Goal: Task Accomplishment & Management: Complete application form

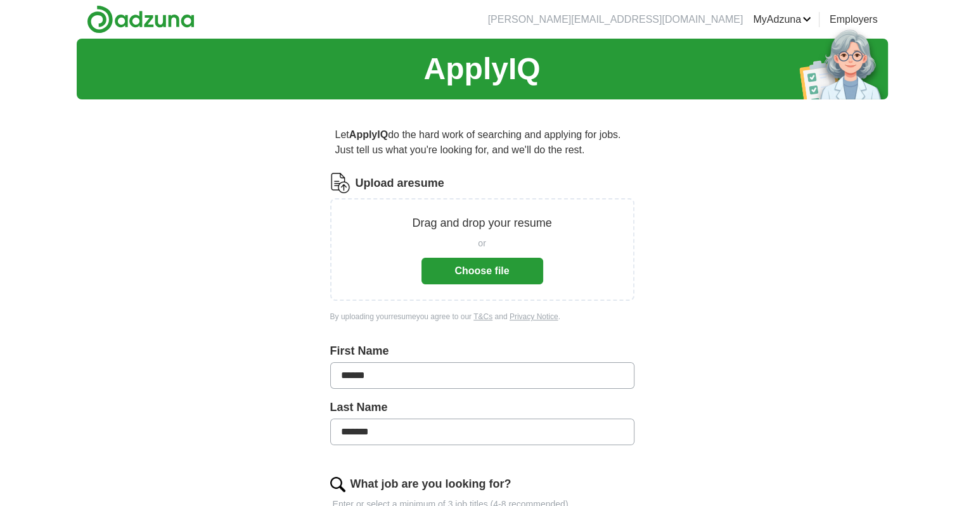
click at [514, 264] on button "Choose file" at bounding box center [482, 271] width 122 height 27
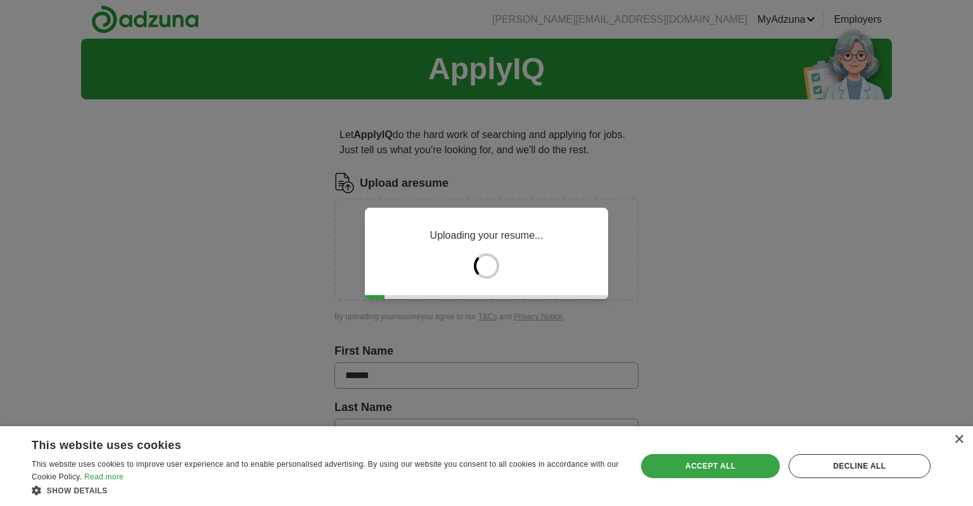
click at [748, 468] on div "Accept all" at bounding box center [710, 466] width 138 height 24
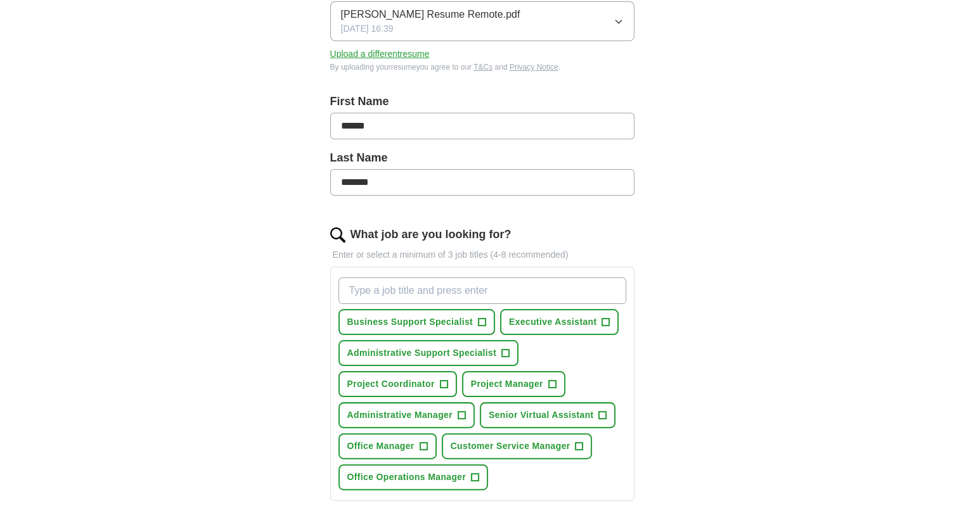
scroll to position [227, 0]
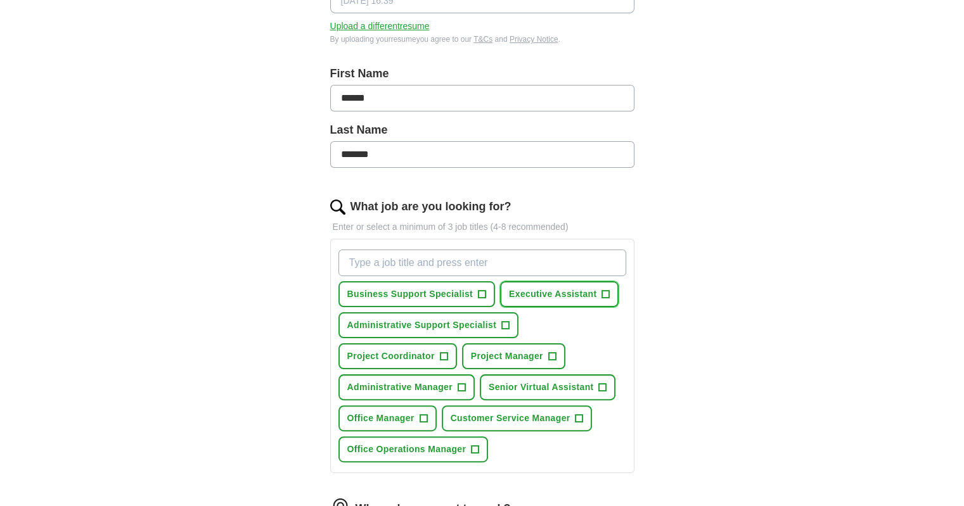
click at [606, 290] on span "+" at bounding box center [606, 295] width 8 height 10
click at [484, 295] on span "+" at bounding box center [482, 295] width 8 height 10
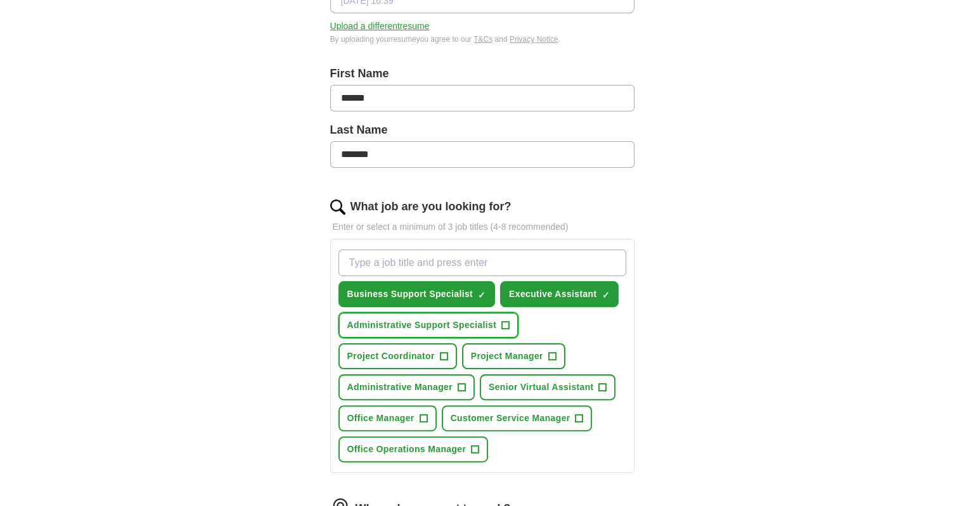
click at [507, 321] on span "+" at bounding box center [506, 326] width 8 height 10
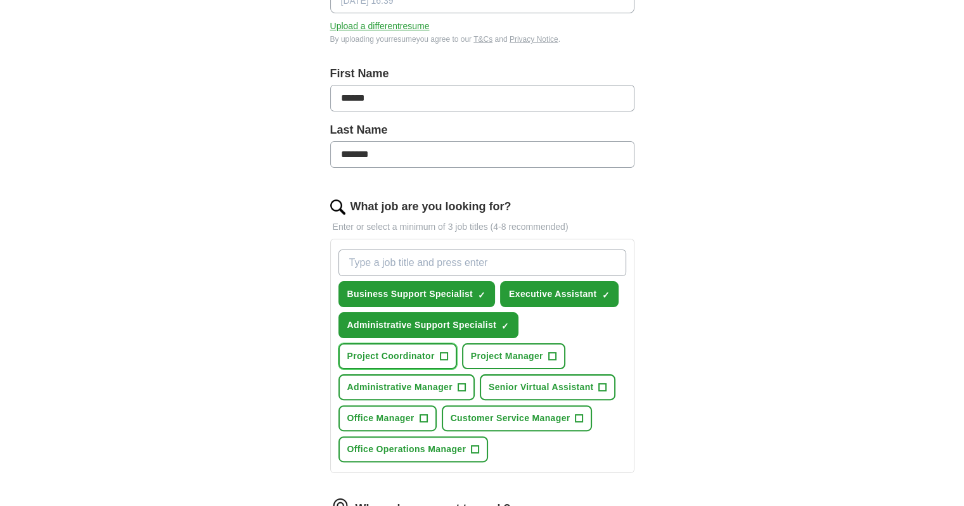
click at [452, 355] on button "Project Coordinator +" at bounding box center [397, 356] width 118 height 26
click at [499, 356] on span "Project Manager" at bounding box center [507, 356] width 72 height 13
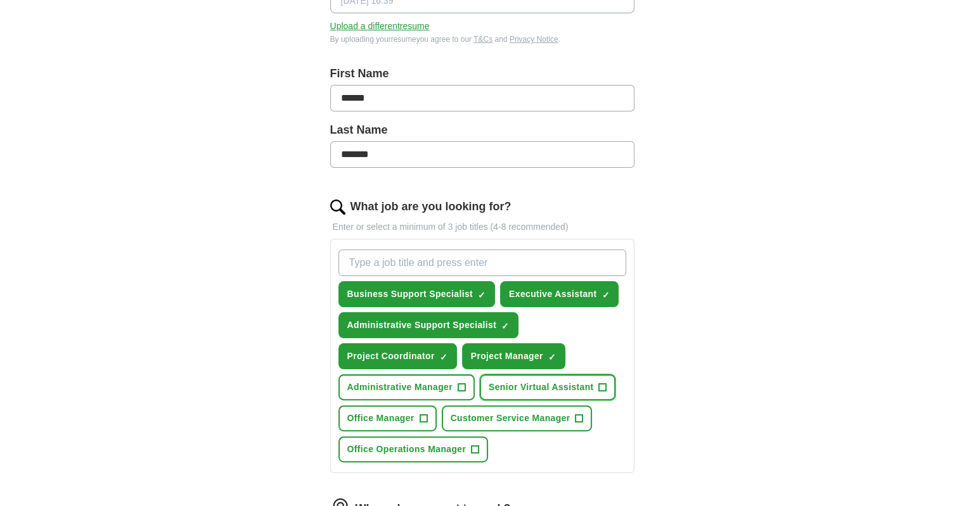
click at [512, 381] on span "Senior Virtual Assistant" at bounding box center [541, 387] width 105 height 13
click at [449, 383] on span "Administrative Manager" at bounding box center [399, 387] width 105 height 13
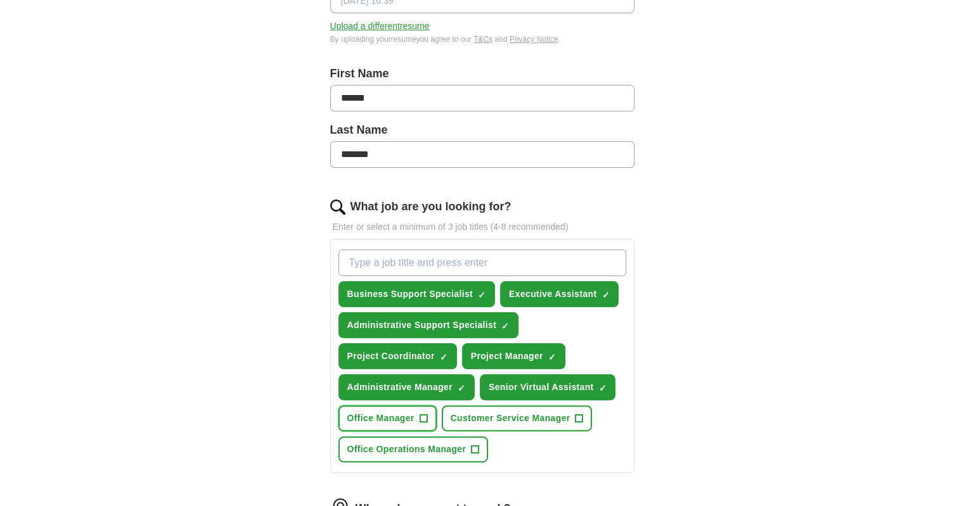
click at [417, 414] on button "Office Manager +" at bounding box center [387, 419] width 98 height 26
click at [429, 443] on span "Office Operations Manager" at bounding box center [406, 449] width 119 height 13
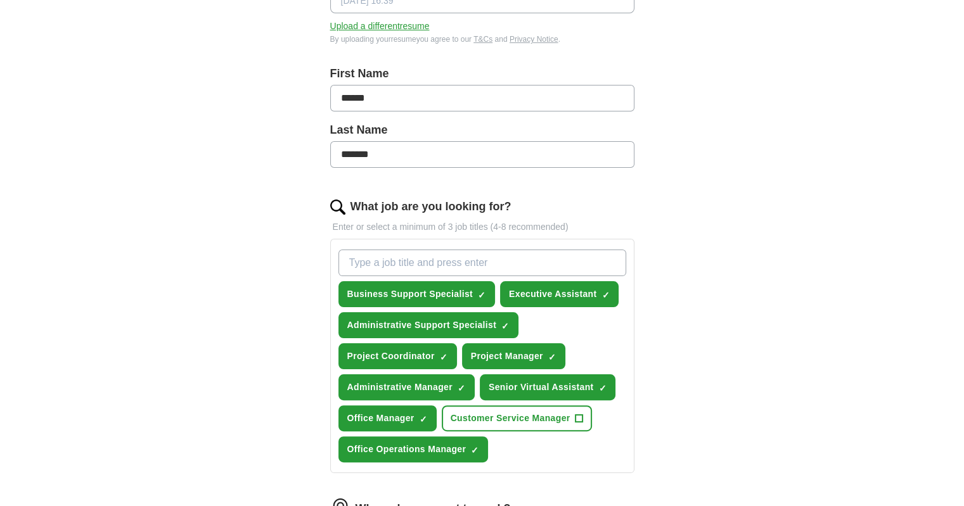
click at [469, 263] on input "What job are you looking for?" at bounding box center [482, 263] width 288 height 27
click at [469, 262] on input "Virtual Assistant" at bounding box center [482, 263] width 288 height 27
type input "Virtual Assistant"
click at [627, 293] on div "Virtual Assistant Business Support Specialist ✓ × Executive Assistant ✓ × Admin…" at bounding box center [482, 356] width 293 height 223
click at [669, 263] on div "Let ApplyIQ do the hard work of searching and applying for jobs. Just tell us w…" at bounding box center [482, 315] width 406 height 866
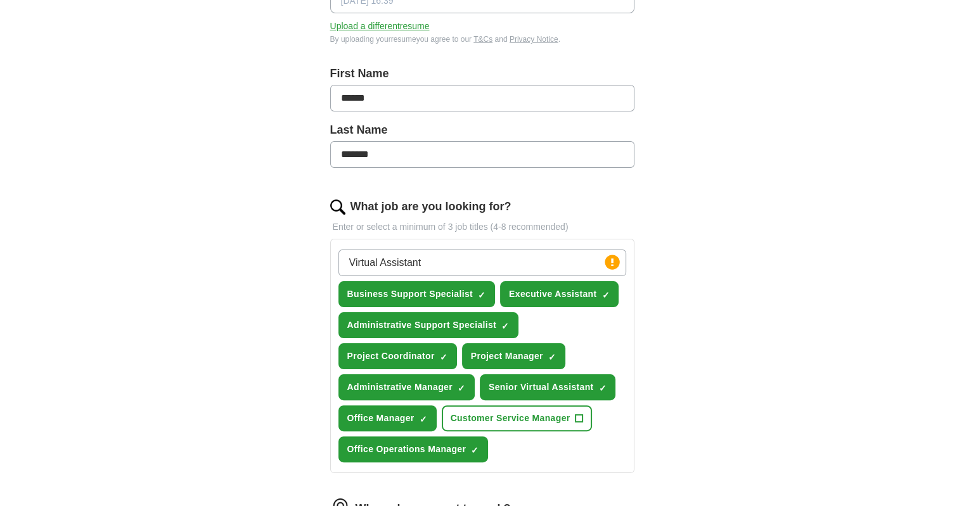
drag, startPoint x: 468, startPoint y: 274, endPoint x: 444, endPoint y: 271, distance: 24.2
click at [445, 273] on input "Virtual Assistant" at bounding box center [482, 263] width 288 height 27
drag, startPoint x: 446, startPoint y: 260, endPoint x: 275, endPoint y: 253, distance: 171.2
click at [275, 253] on div "ApplyIQ Let ApplyIQ do the hard work of searching and applying for jobs. Just t…" at bounding box center [482, 279] width 811 height 937
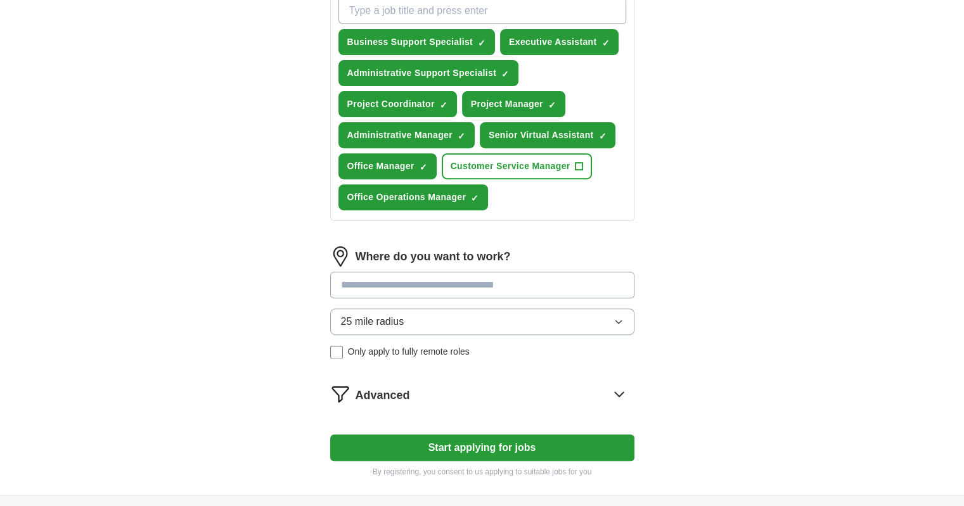
scroll to position [482, 0]
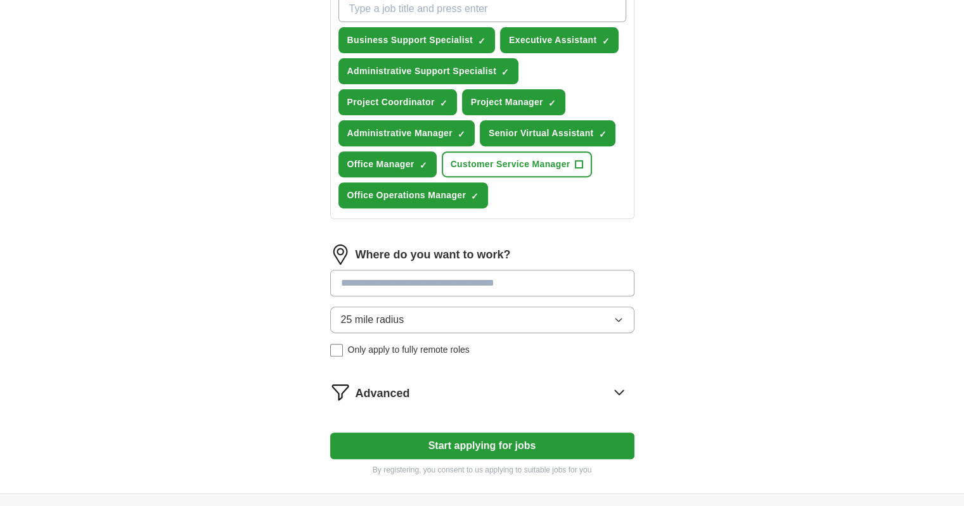
click at [471, 277] on input at bounding box center [482, 283] width 304 height 27
click at [342, 342] on div "25 mile radius Only apply to fully remote roles" at bounding box center [482, 332] width 304 height 50
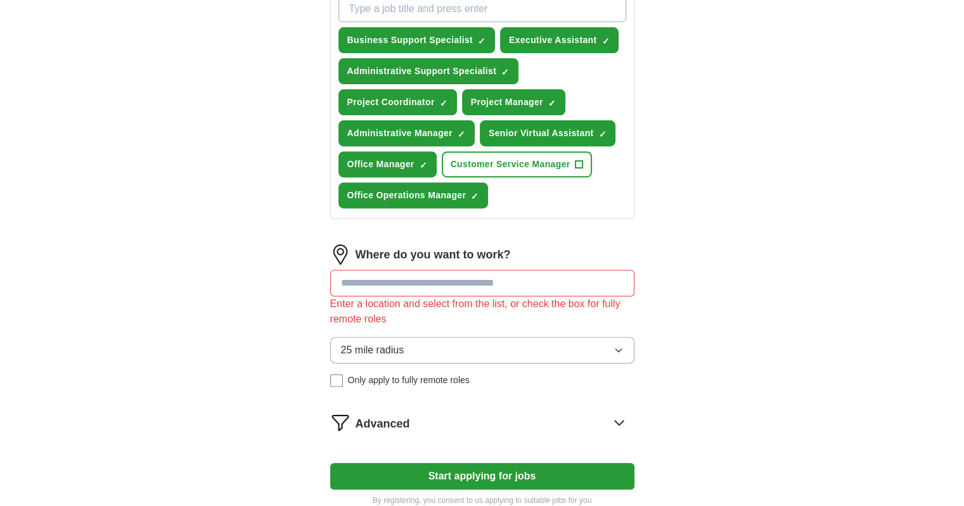
click at [392, 276] on input at bounding box center [482, 283] width 304 height 27
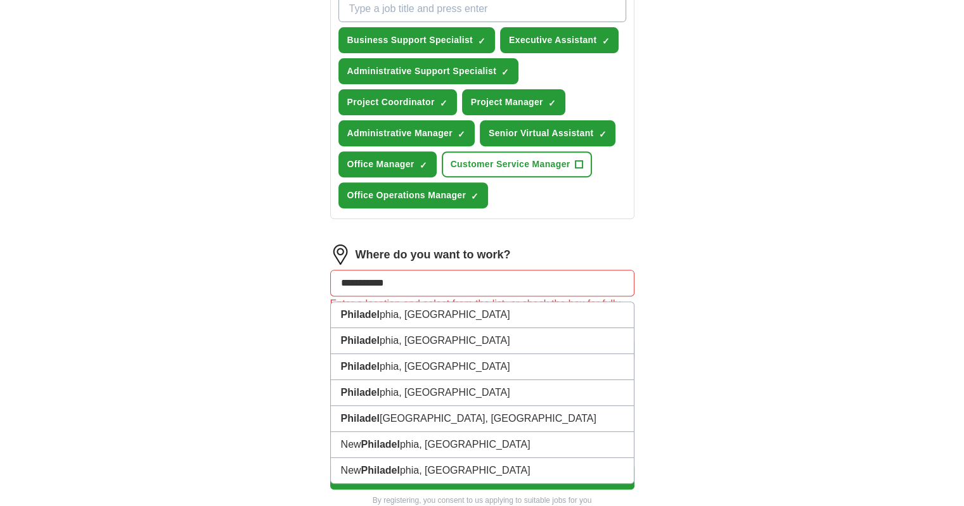
type input "**********"
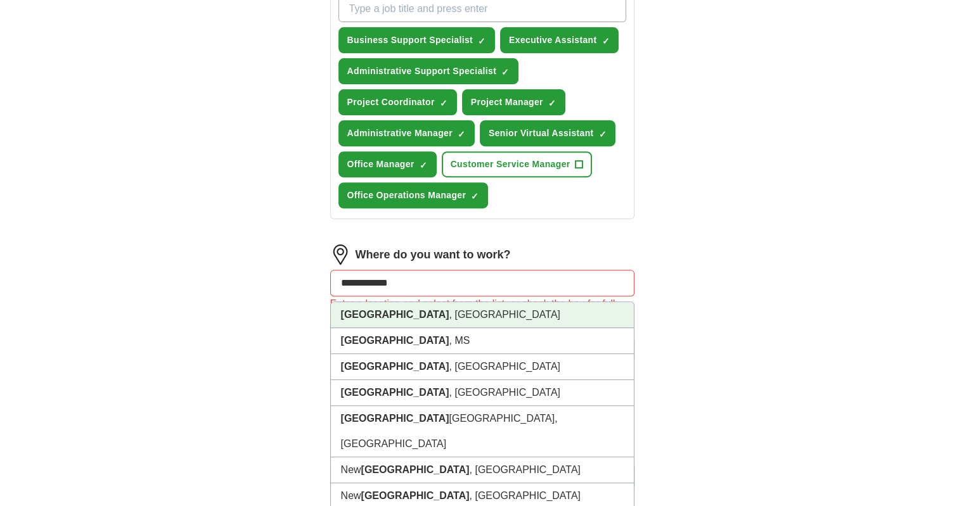
click at [400, 306] on li "[GEOGRAPHIC_DATA] , [GEOGRAPHIC_DATA]" at bounding box center [482, 315] width 303 height 26
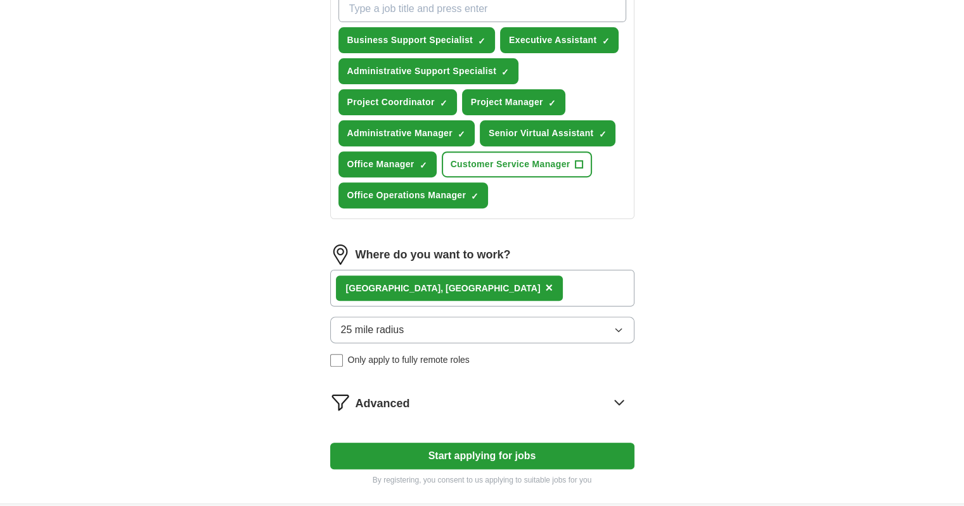
click at [343, 354] on label "Only apply to fully remote roles" at bounding box center [482, 360] width 304 height 13
click at [577, 448] on button "Start applying for jobs" at bounding box center [482, 456] width 304 height 27
select select "**"
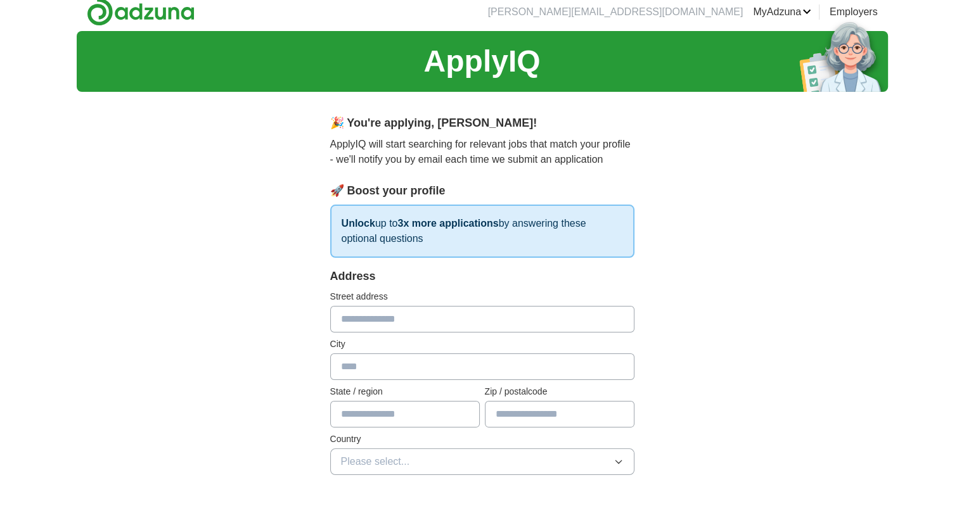
scroll to position [0, 0]
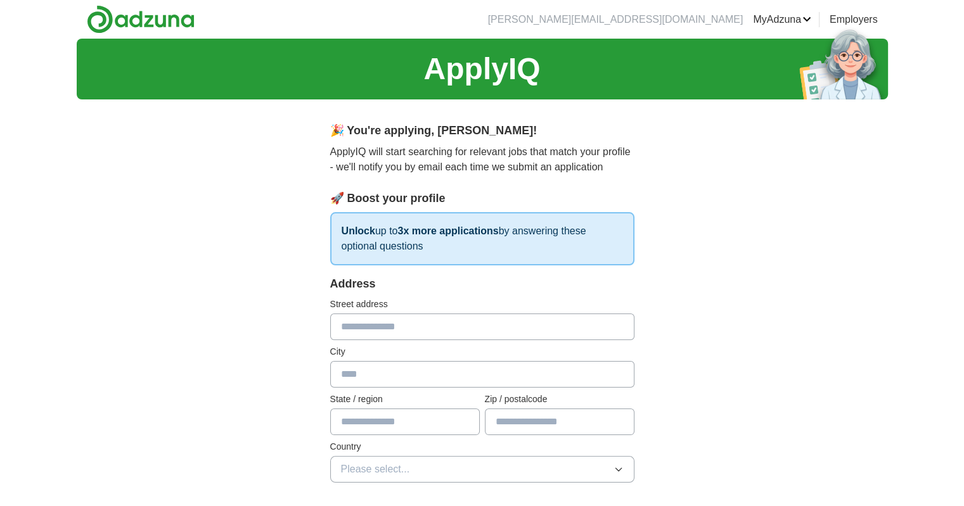
click at [482, 330] on input "text" at bounding box center [482, 327] width 304 height 27
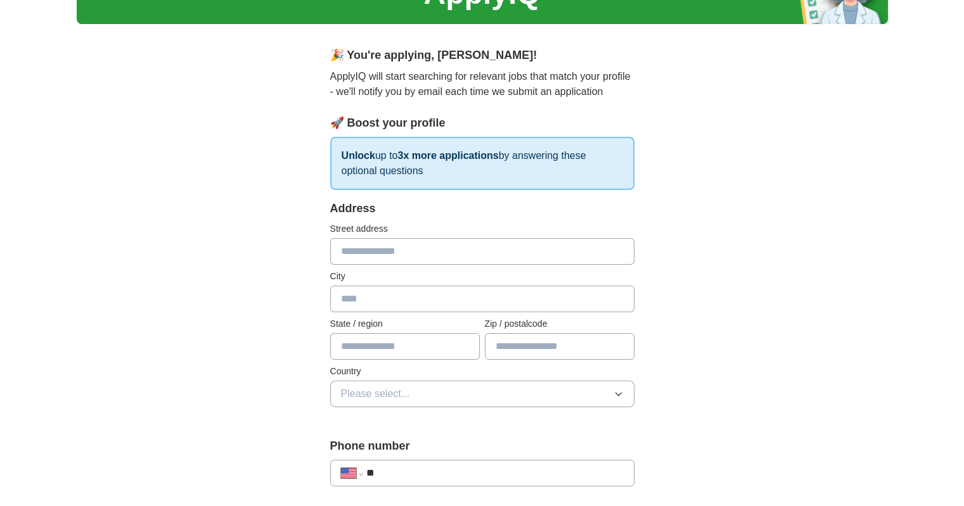
scroll to position [61, 0]
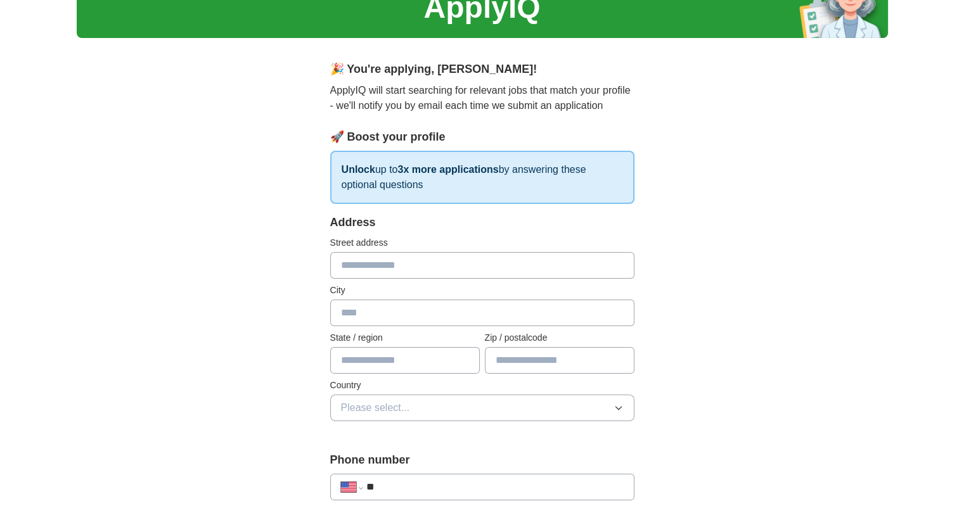
click at [461, 260] on input "text" at bounding box center [482, 265] width 304 height 27
type input "**********"
type input "**"
type input "*****"
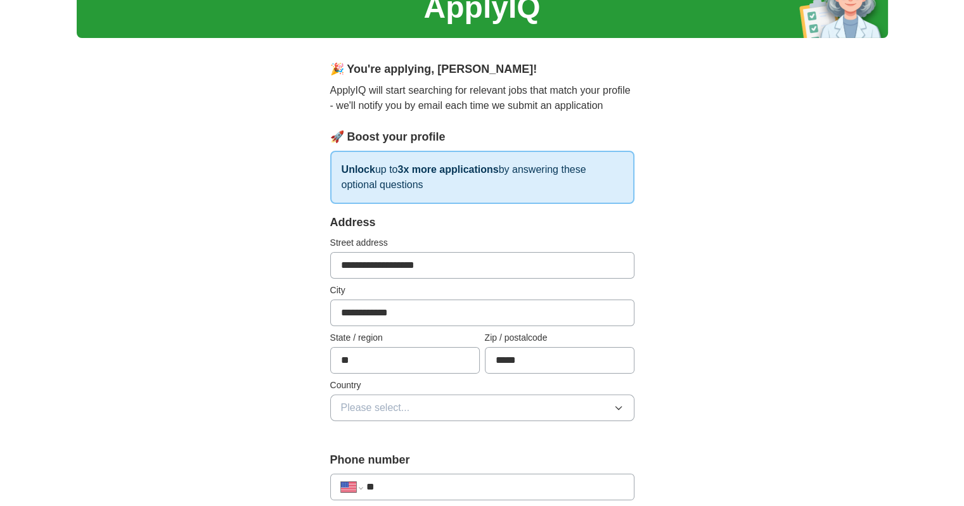
click at [459, 406] on button "Please select..." at bounding box center [482, 408] width 304 height 27
click at [464, 458] on div "[GEOGRAPHIC_DATA]" at bounding box center [482, 463] width 283 height 15
click at [473, 490] on input "**" at bounding box center [494, 487] width 257 height 15
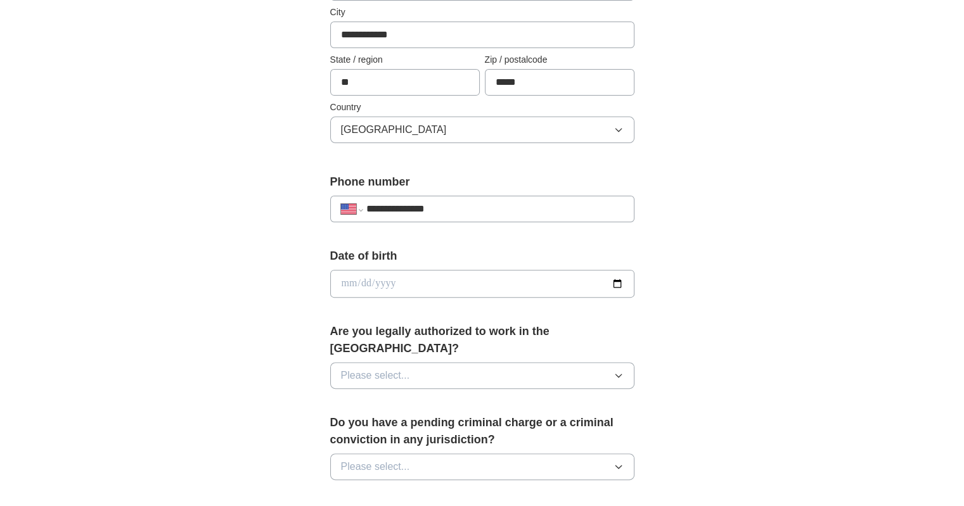
scroll to position [345, 0]
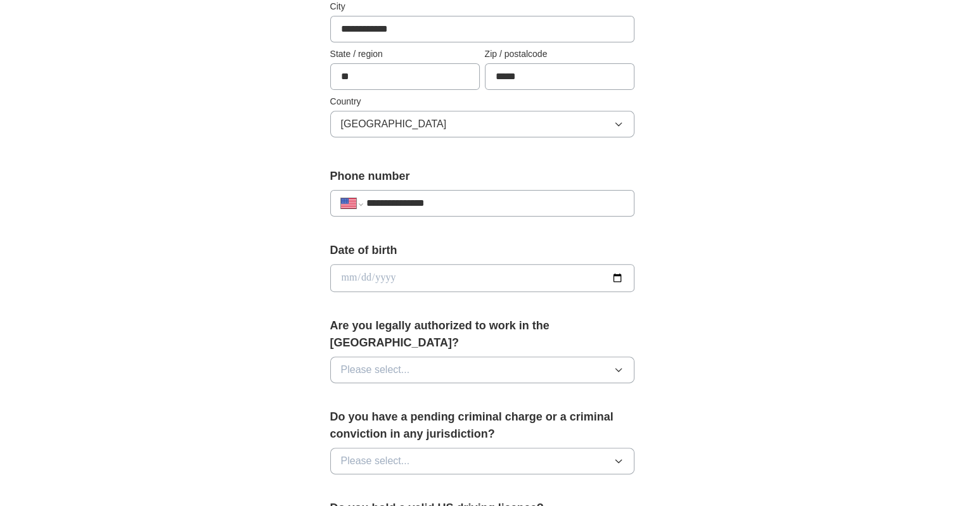
type input "**********"
click at [577, 276] on input "date" at bounding box center [482, 278] width 304 height 28
type input "**********"
click at [523, 357] on button "Please select..." at bounding box center [482, 370] width 304 height 27
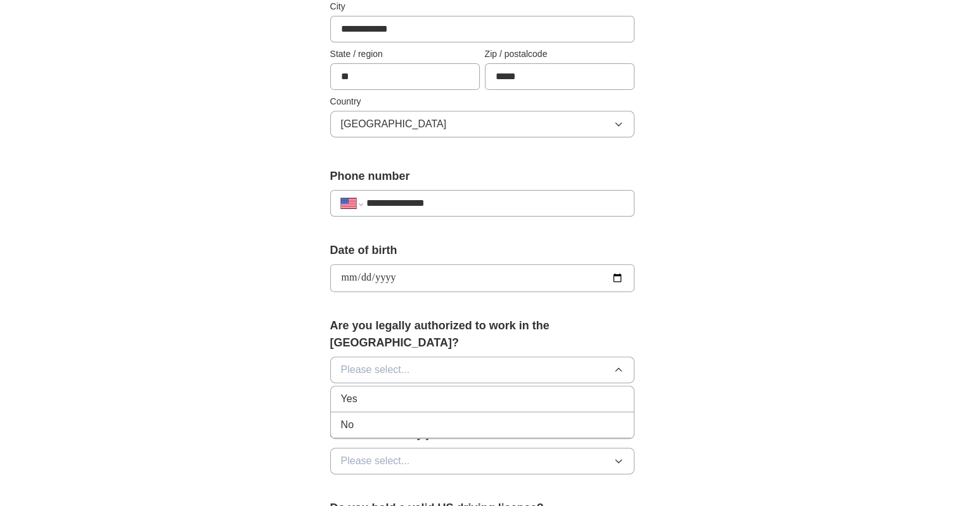
click at [499, 392] on div "Yes" at bounding box center [482, 399] width 283 height 15
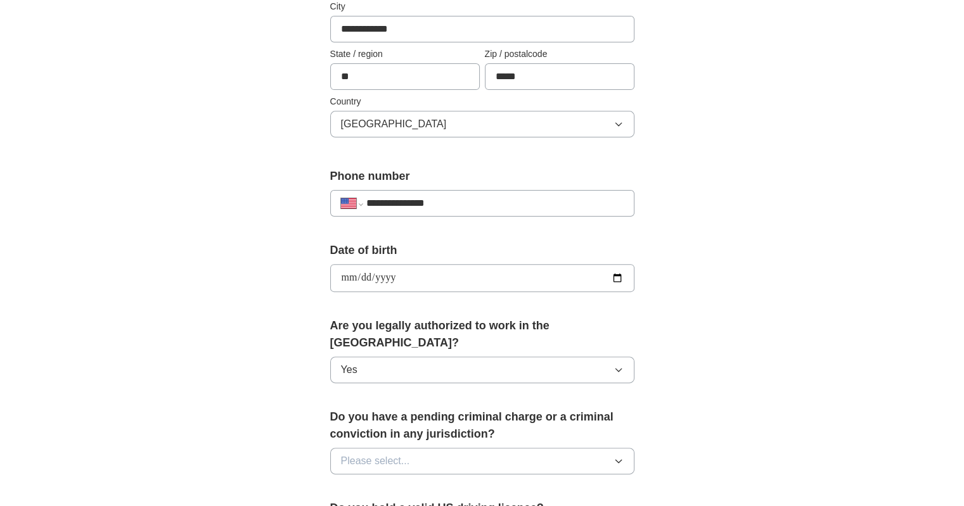
click at [504, 448] on button "Please select..." at bounding box center [482, 461] width 304 height 27
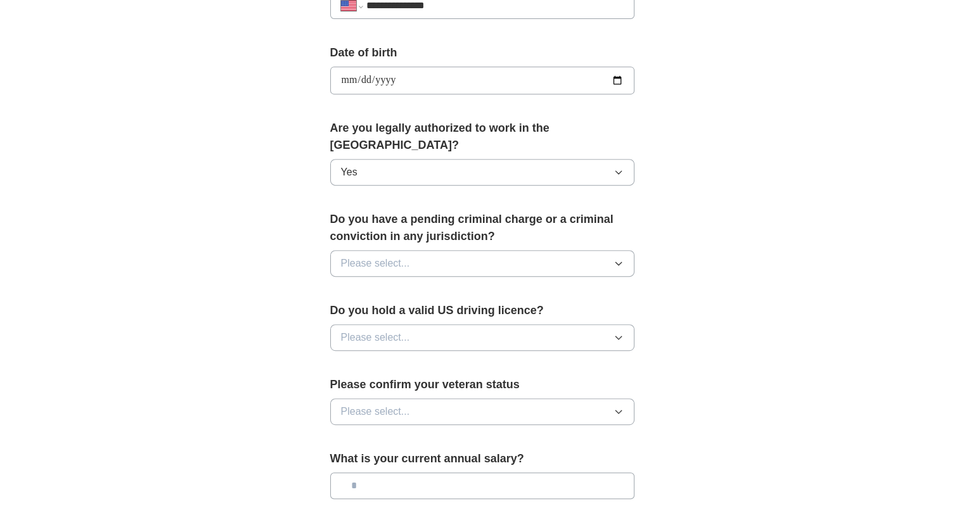
scroll to position [549, 0]
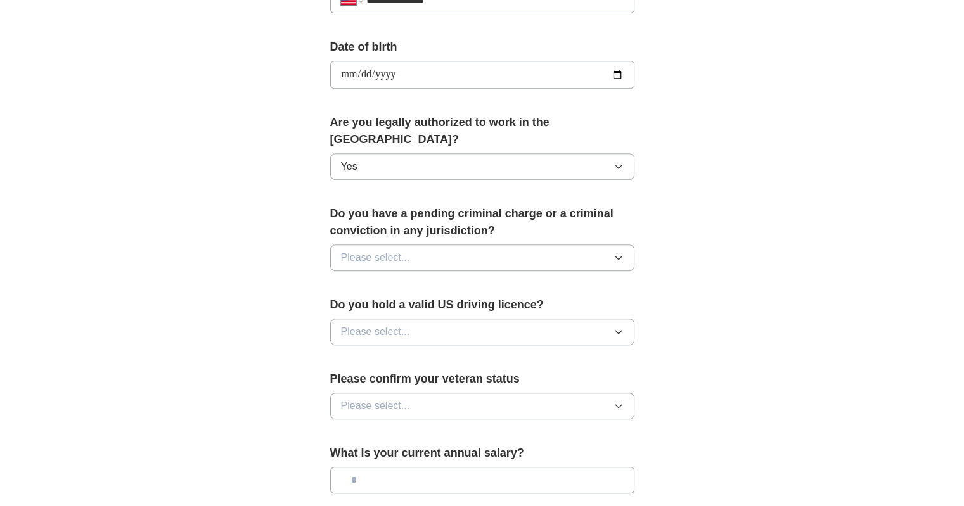
click at [456, 245] on button "Please select..." at bounding box center [482, 258] width 304 height 27
click at [444, 305] on div "No" at bounding box center [482, 312] width 283 height 15
click at [439, 319] on button "Please select..." at bounding box center [482, 332] width 304 height 27
click at [432, 354] on div "Yes" at bounding box center [482, 361] width 283 height 15
click at [442, 393] on button "Please select..." at bounding box center [482, 406] width 304 height 27
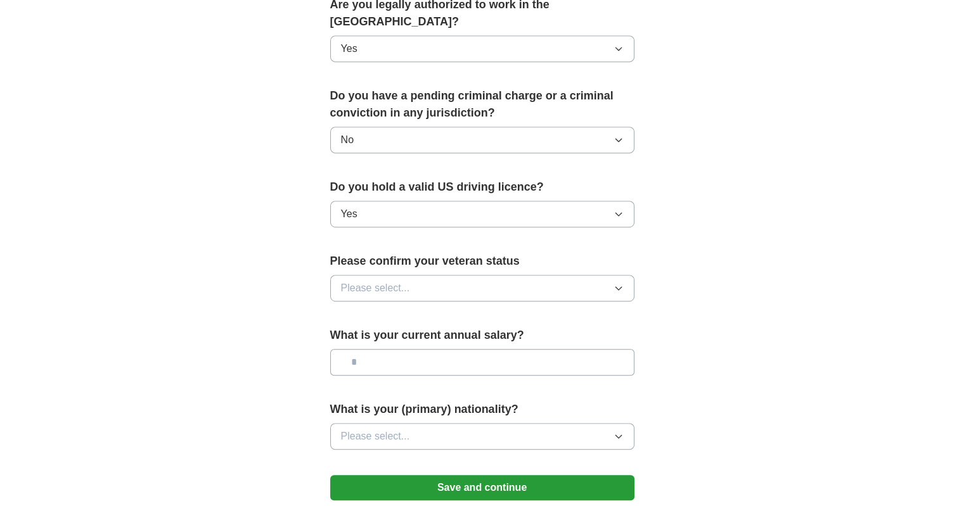
scroll to position [668, 0]
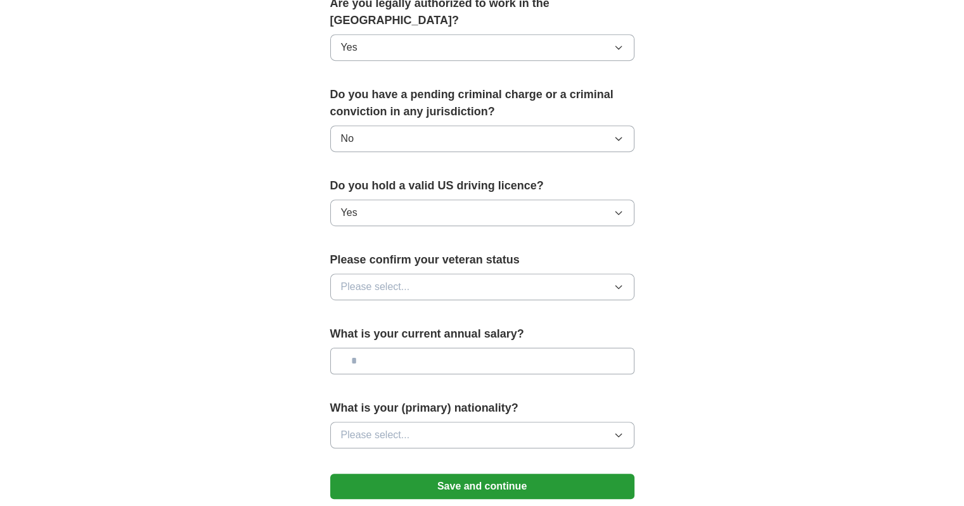
click at [471, 274] on button "Please select..." at bounding box center [482, 287] width 304 height 27
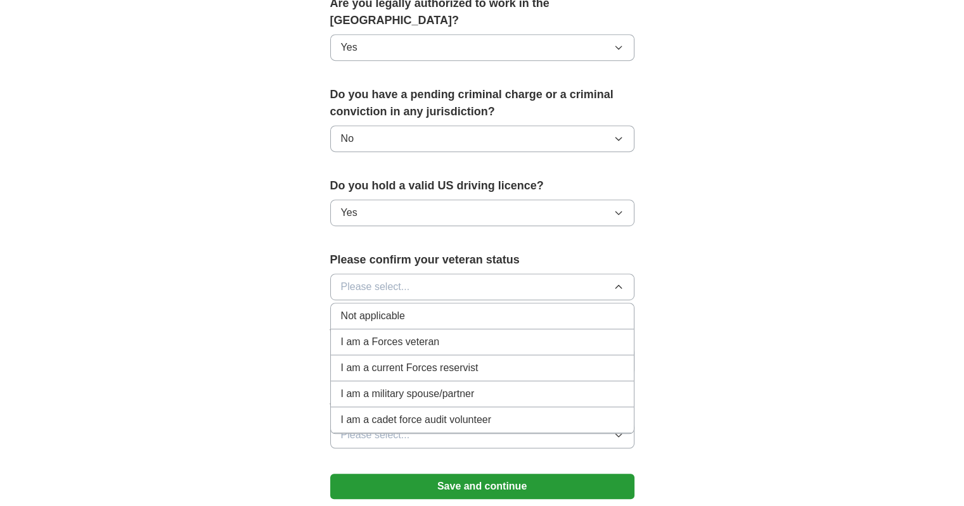
click at [466, 387] on span "I am a military spouse/partner" at bounding box center [408, 394] width 134 height 15
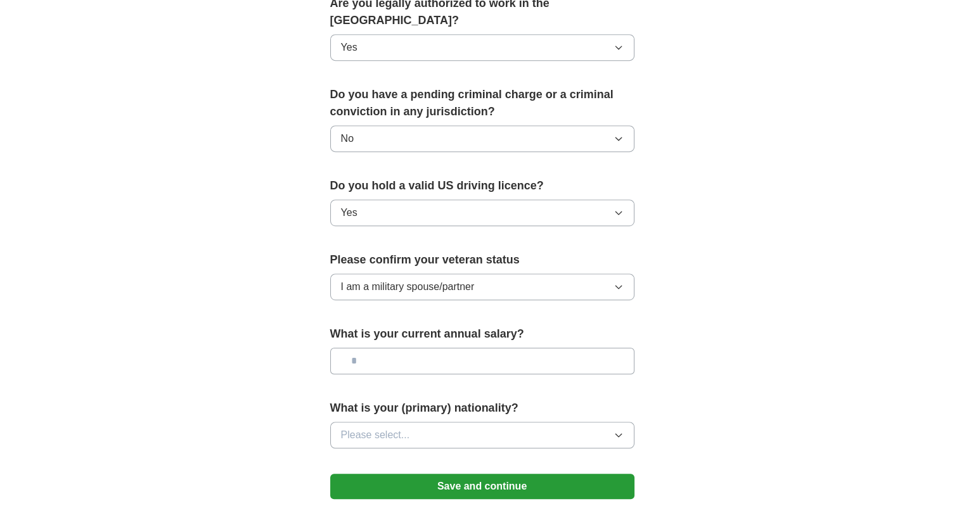
click at [473, 348] on input "text" at bounding box center [482, 361] width 304 height 27
type input "*******"
click at [587, 422] on button "Please select..." at bounding box center [482, 435] width 304 height 27
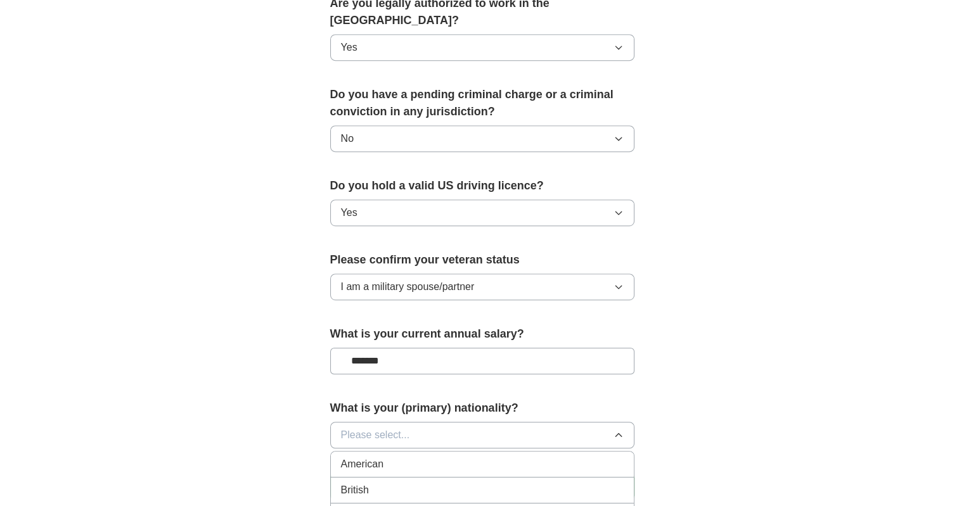
click at [563, 457] on div "American" at bounding box center [482, 464] width 283 height 15
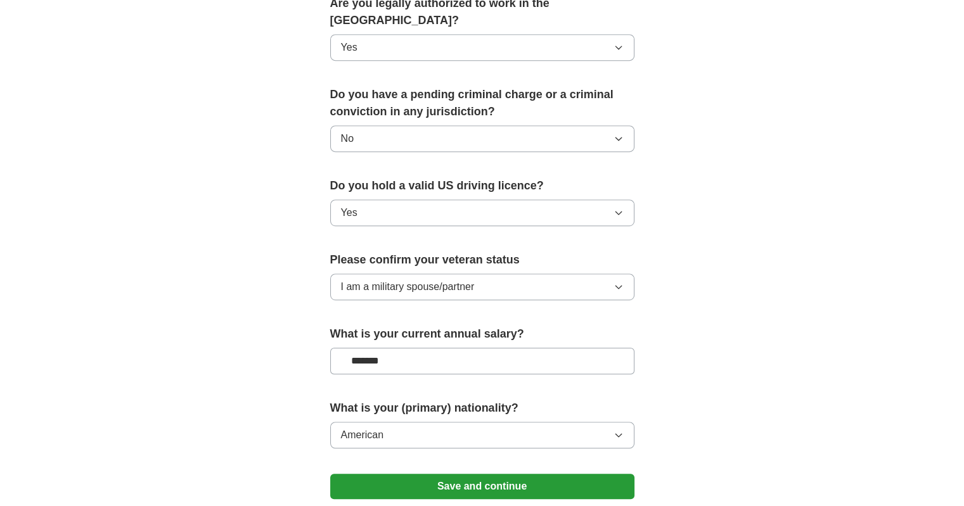
click at [548, 474] on button "Save and continue" at bounding box center [482, 486] width 304 height 25
